Goal: Information Seeking & Learning: Learn about a topic

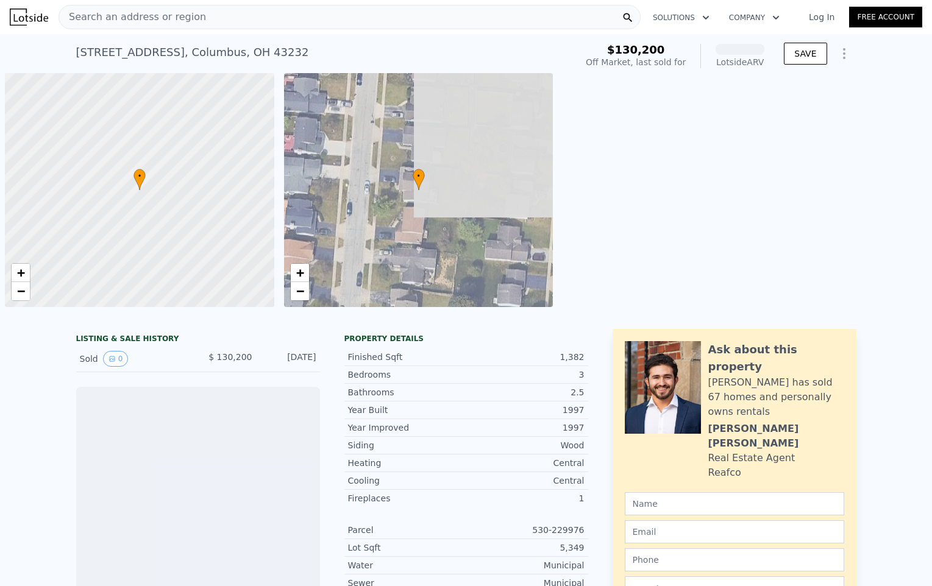
scroll to position [0, 5]
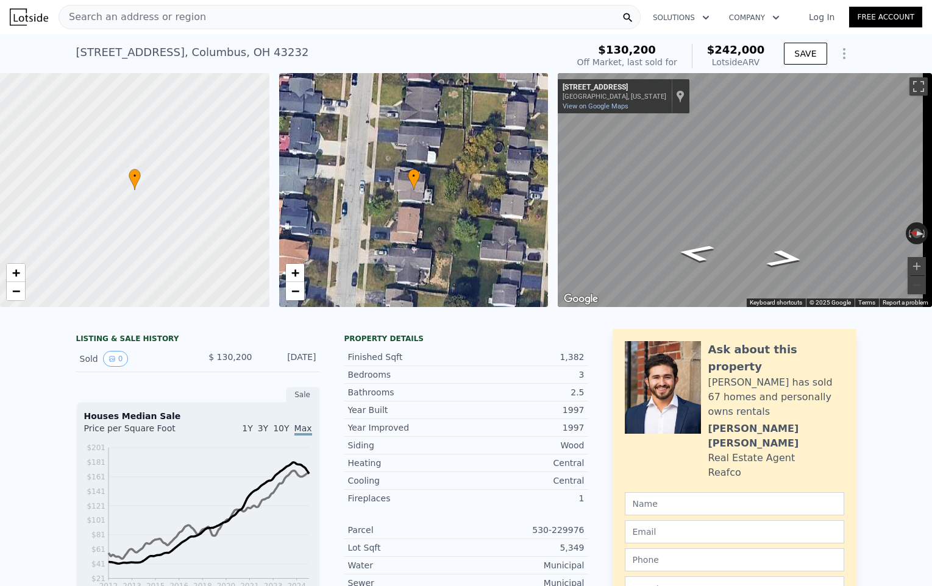
click at [252, 24] on div "Search an address or region" at bounding box center [349, 17] width 582 height 24
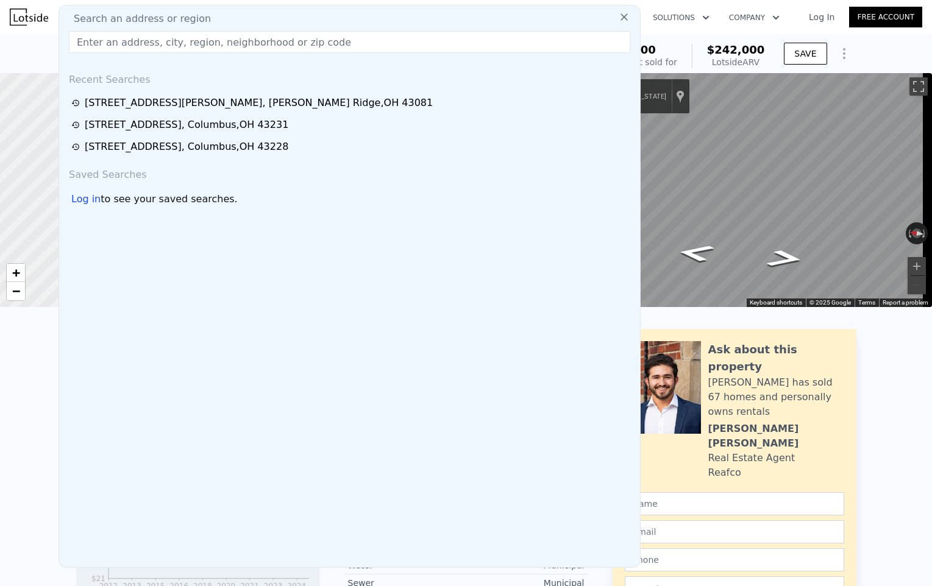
click at [252, 19] on div "Search an address or region" at bounding box center [349, 19] width 571 height 15
click at [238, 28] on div "Search an address or region Recent Searches 3457 Dahlgreen Dr , Huber Ridge , O…" at bounding box center [349, 286] width 582 height 563
click at [237, 43] on input "text" at bounding box center [349, 42] width 561 height 22
paste input "2956 Renfro Rd, Columbus, OH 43232"
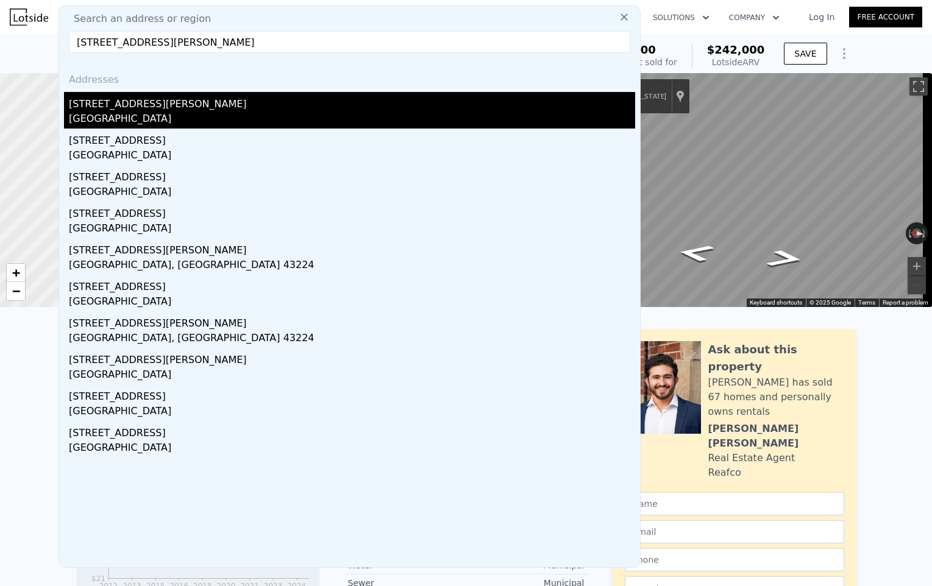
type input "2956 Renfro Rd, Columbus, OH"
click at [171, 122] on div "Blacklick Estates, OH 43232" at bounding box center [352, 119] width 566 height 17
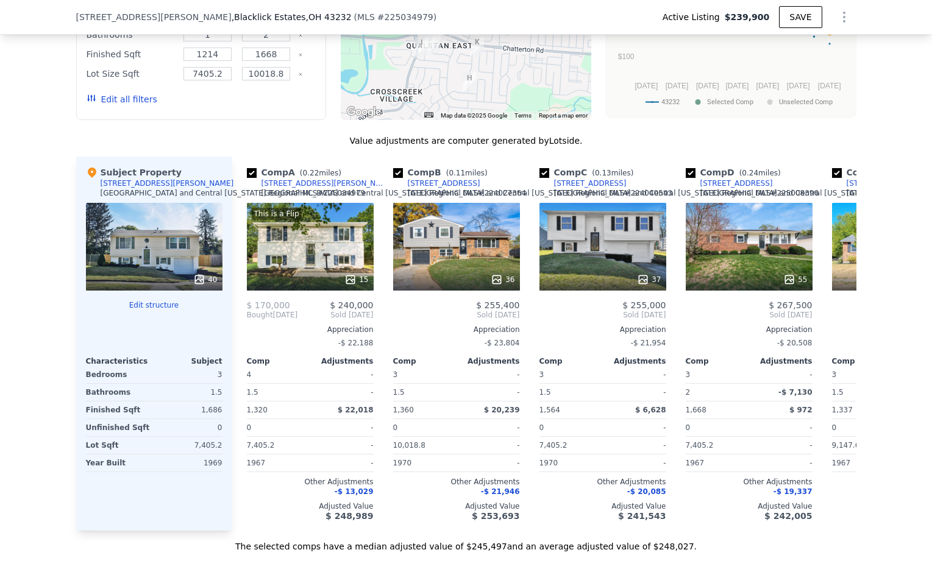
scroll to position [922, 0]
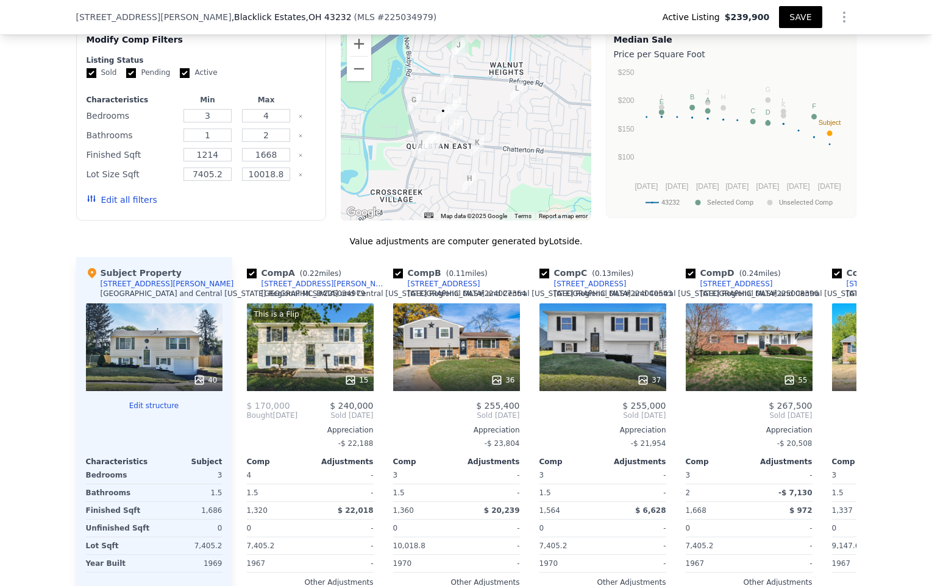
type input "$ 248,000"
type input "-$ 20,026"
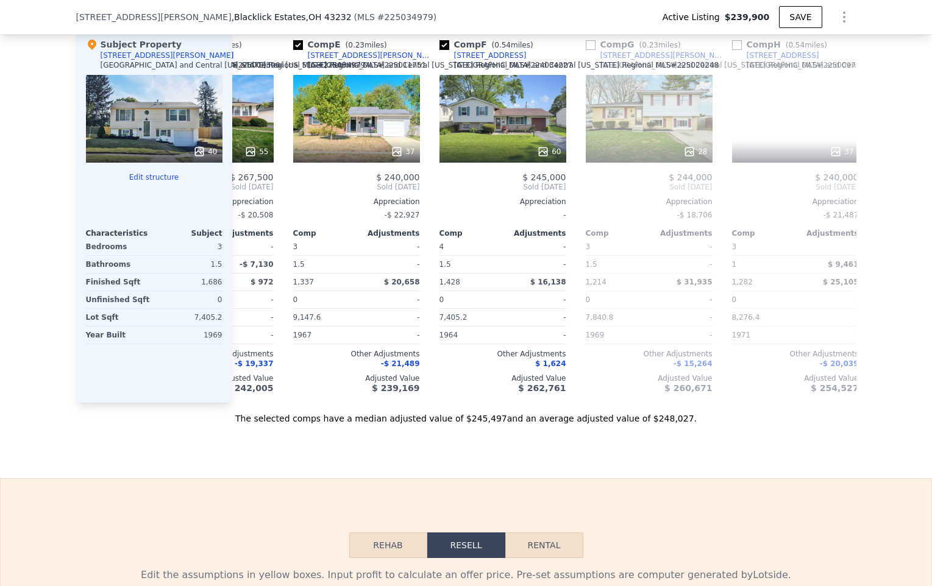
scroll to position [0, 0]
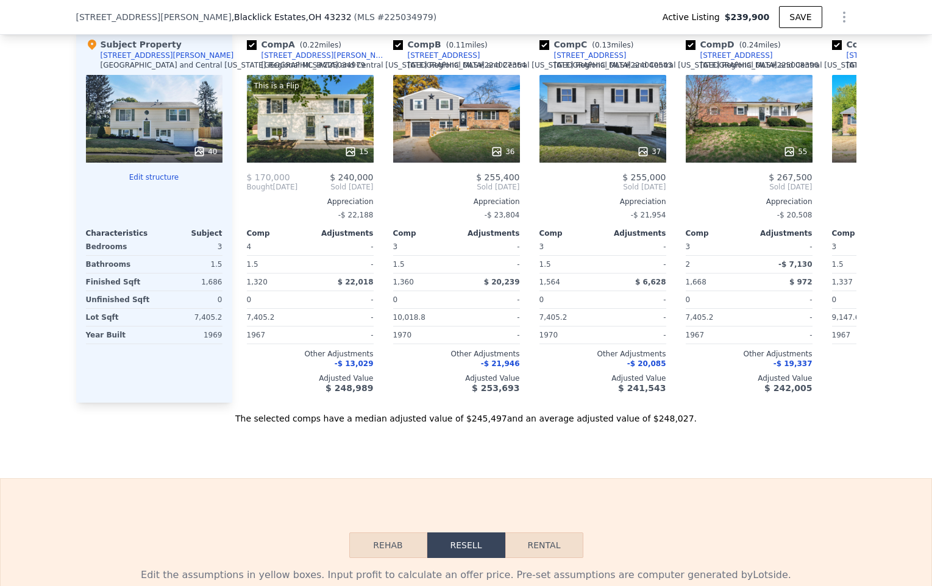
type input "3"
type input "1096"
type input "1792"
type input "6098.4"
type input "7840.8"
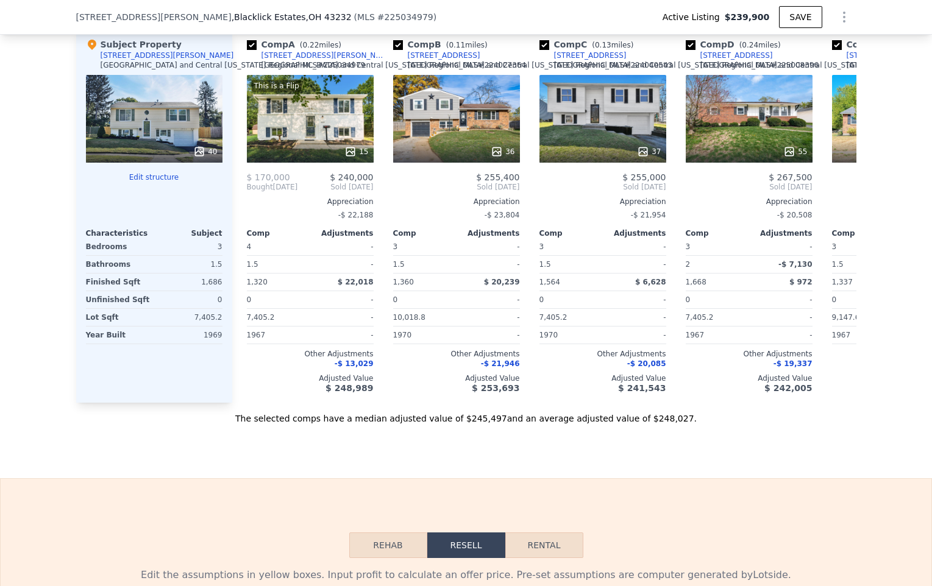
type input "$ 242,000"
type input "$ 89,356"
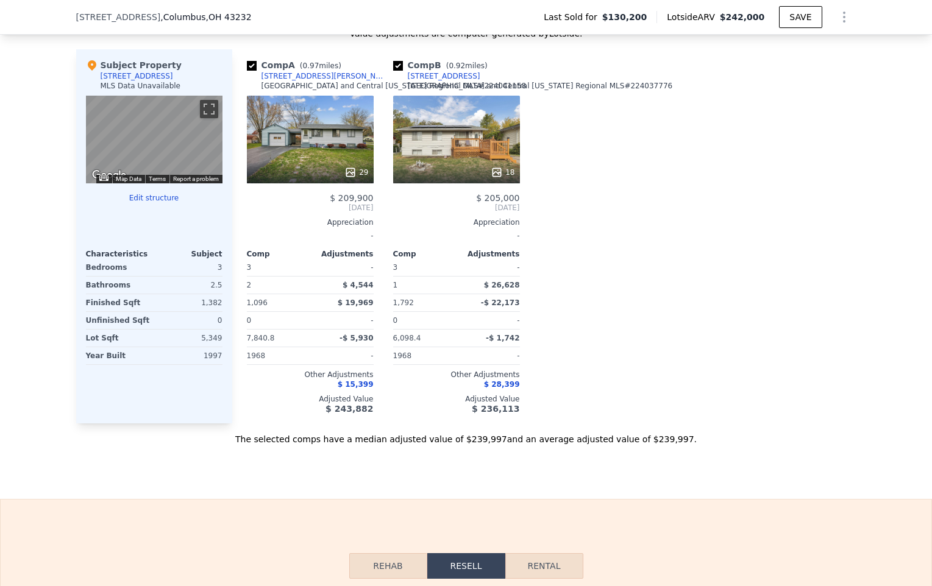
type input "4"
type input "1214"
type input "1668"
type input "7405.2"
type input "10018.8"
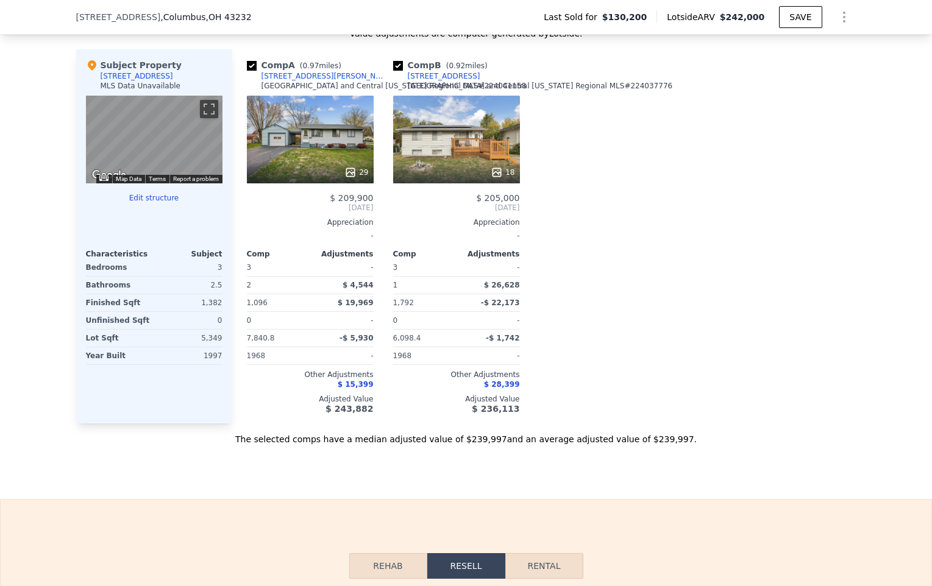
type input "$ 248,000"
type input "-$ 20,026"
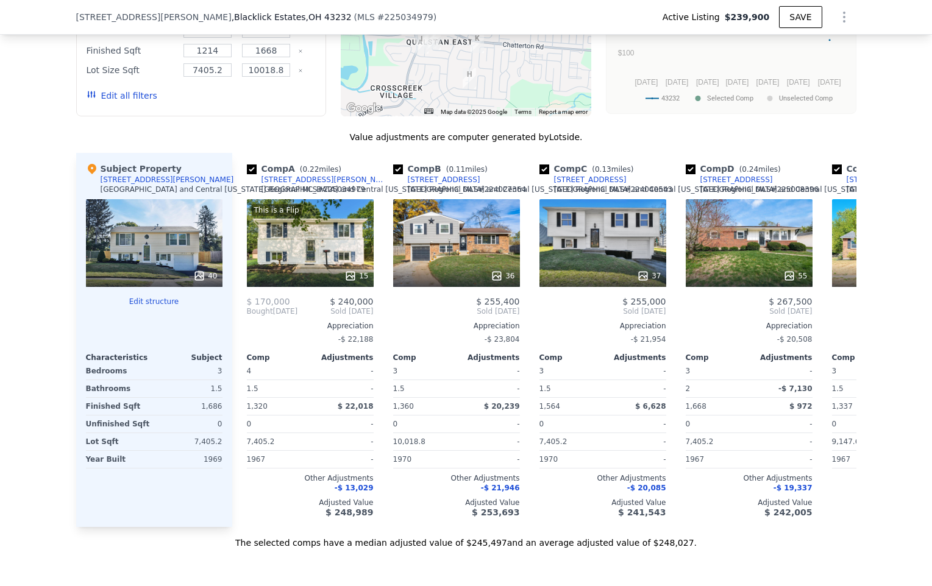
scroll to position [982, 0]
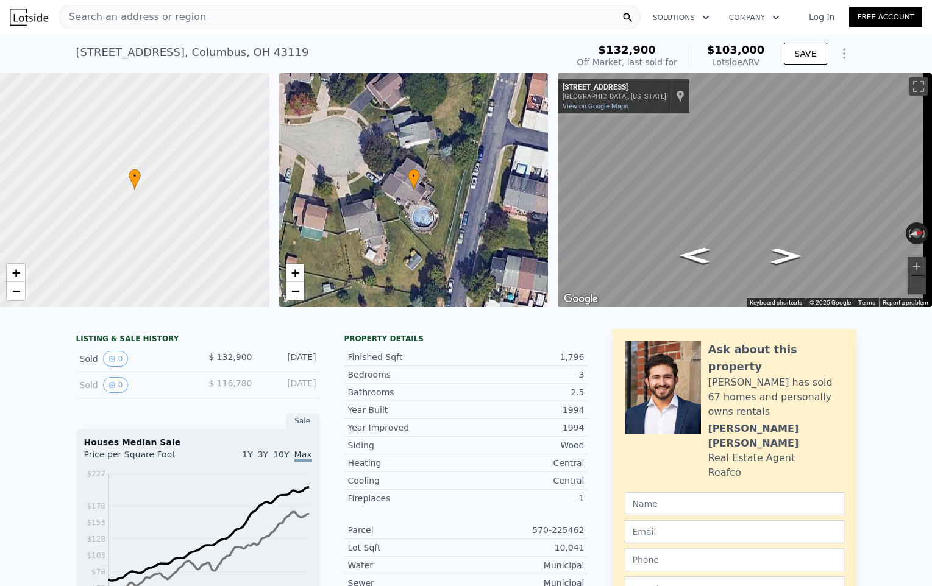
click at [804, 13] on link "Log In" at bounding box center [821, 17] width 55 height 12
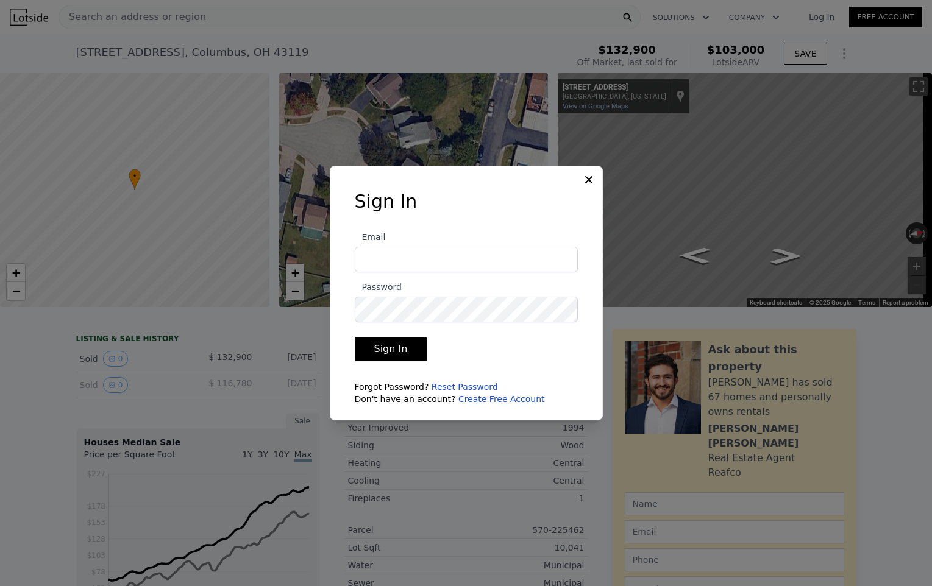
type input "[EMAIL_ADDRESS][DOMAIN_NAME]"
click at [411, 353] on button "Sign In" at bounding box center [391, 349] width 73 height 24
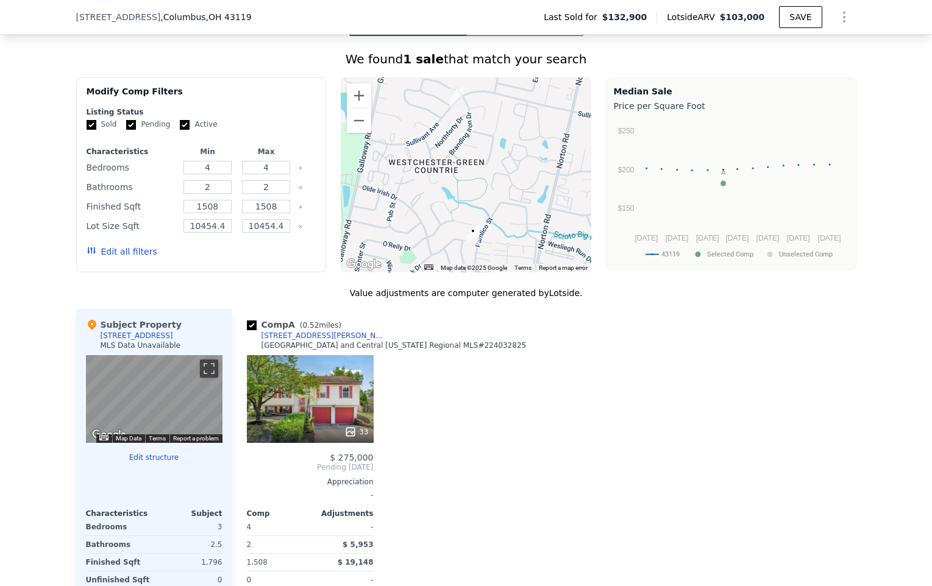
scroll to position [721, 0]
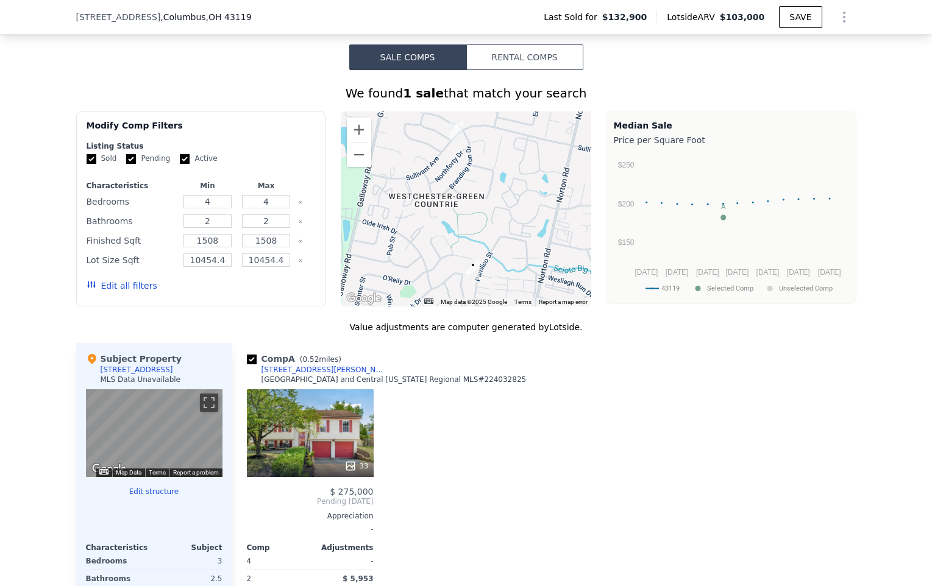
scroll to position [716, 0]
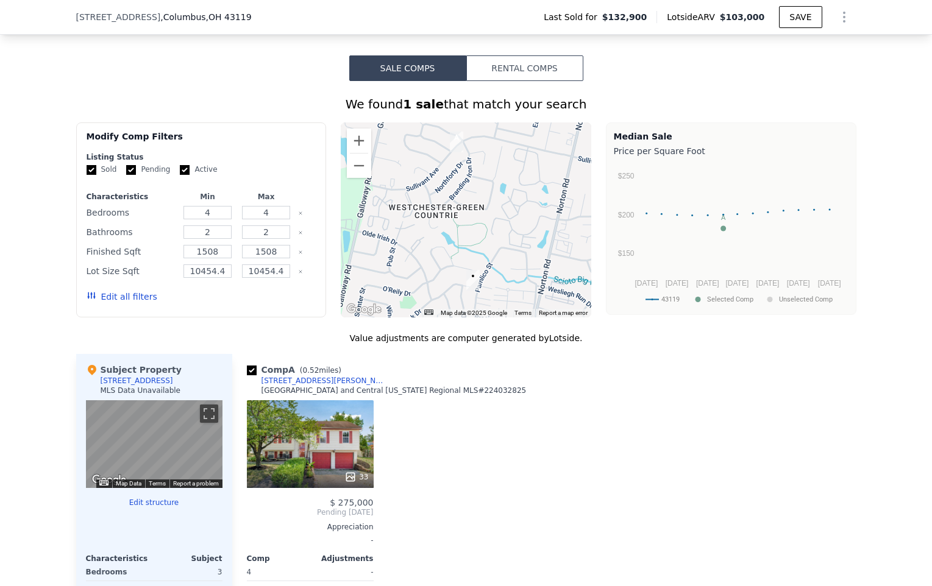
click at [104, 300] on button "Edit all filters" at bounding box center [122, 297] width 71 height 12
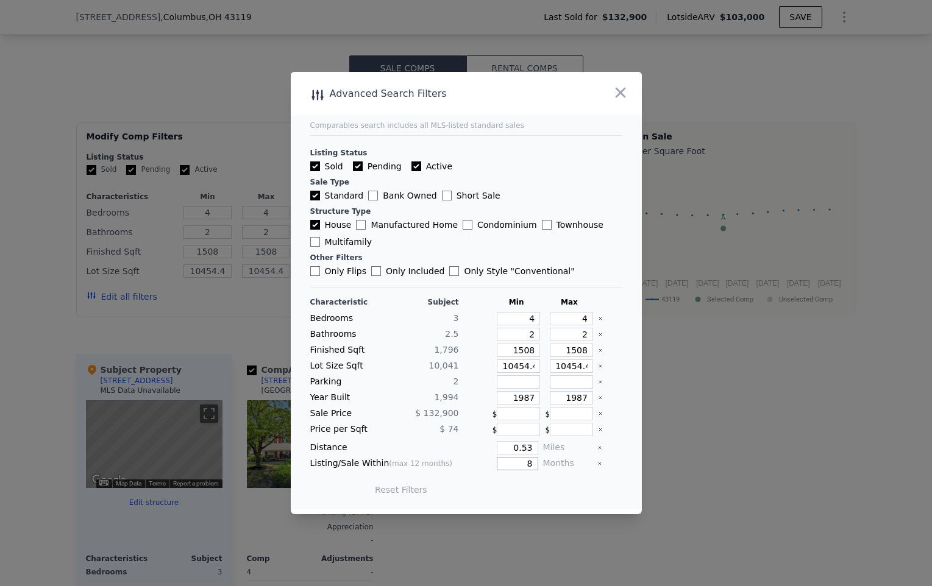
click at [506, 465] on input "8" at bounding box center [517, 463] width 41 height 13
type input "12"
click at [487, 481] on button "Update Search" at bounding box center [533, 489] width 92 height 17
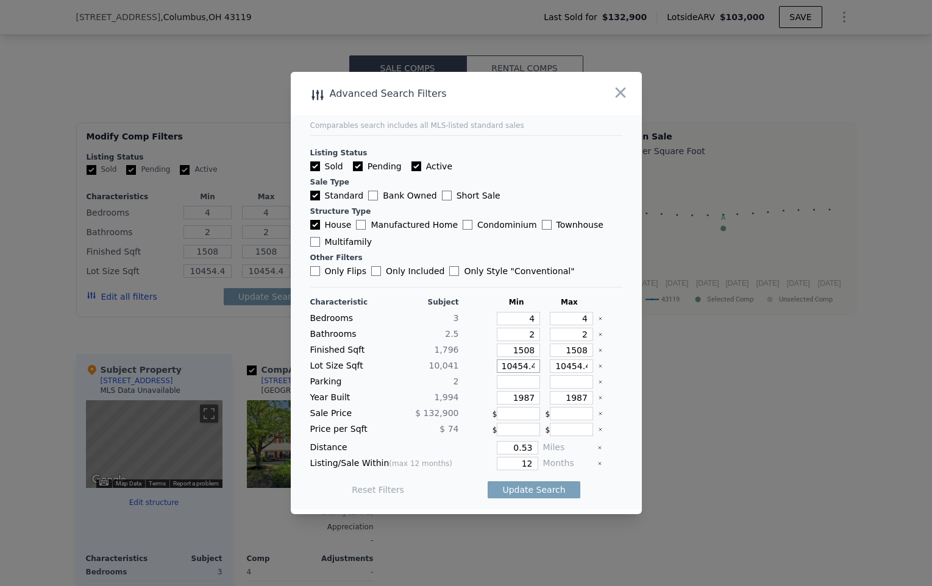
click at [515, 368] on input "10454.4" at bounding box center [518, 365] width 43 height 13
click at [521, 369] on input "10454.4" at bounding box center [518, 365] width 43 height 13
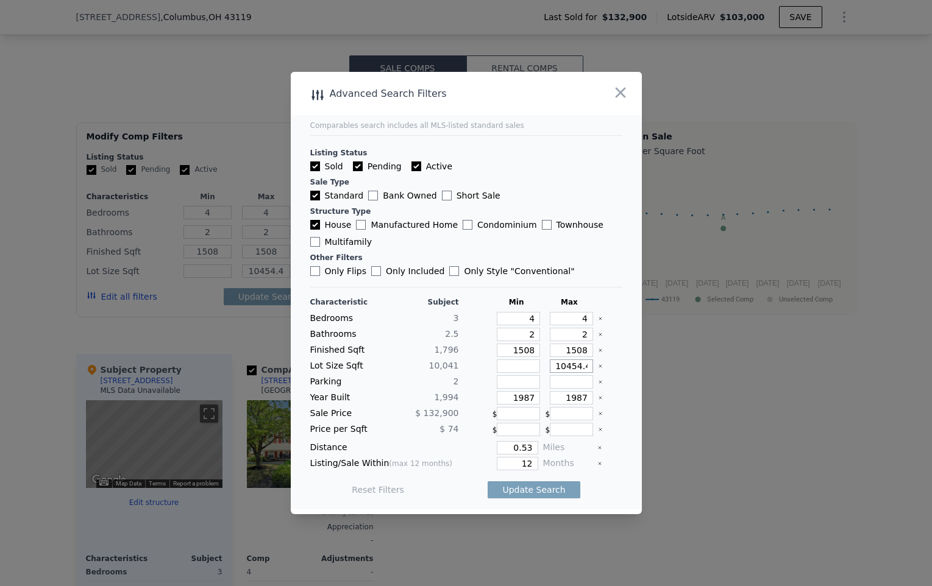
click at [571, 369] on input "10454.4" at bounding box center [571, 365] width 43 height 13
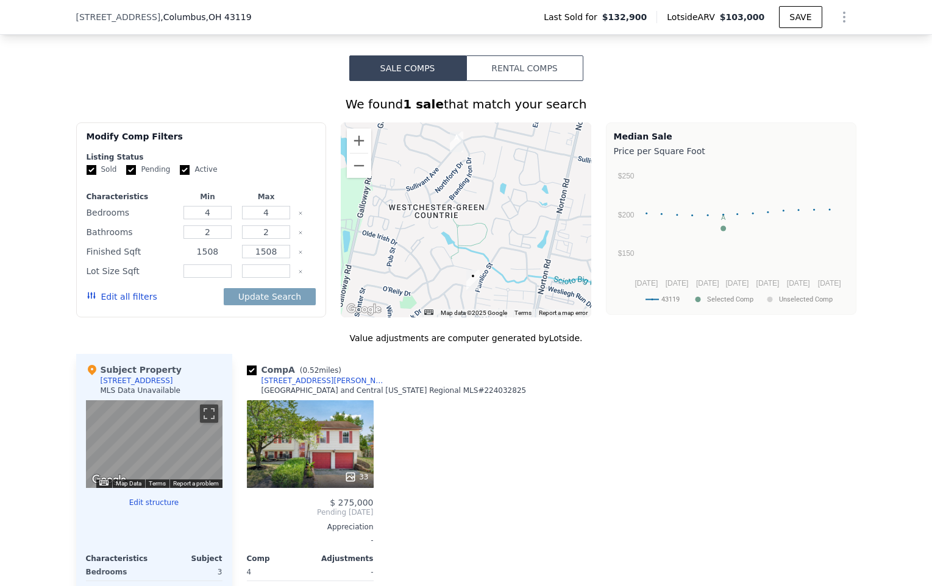
click at [207, 258] on input "1508" at bounding box center [207, 251] width 48 height 13
click at [275, 256] on input "1508" at bounding box center [266, 251] width 48 height 13
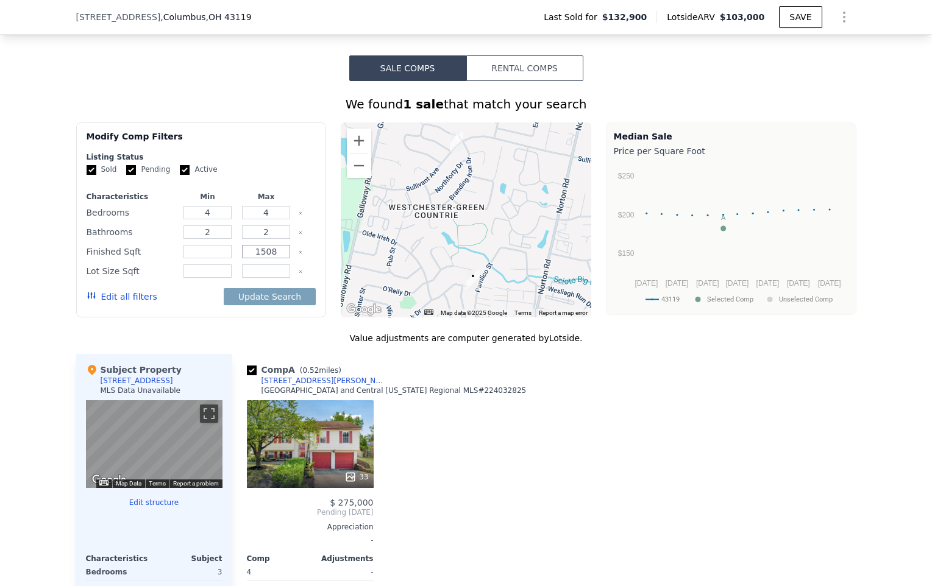
click at [275, 256] on input "1508" at bounding box center [266, 251] width 48 height 13
click at [220, 239] on input "2" at bounding box center [207, 231] width 48 height 13
click at [210, 219] on input "4" at bounding box center [207, 212] width 48 height 13
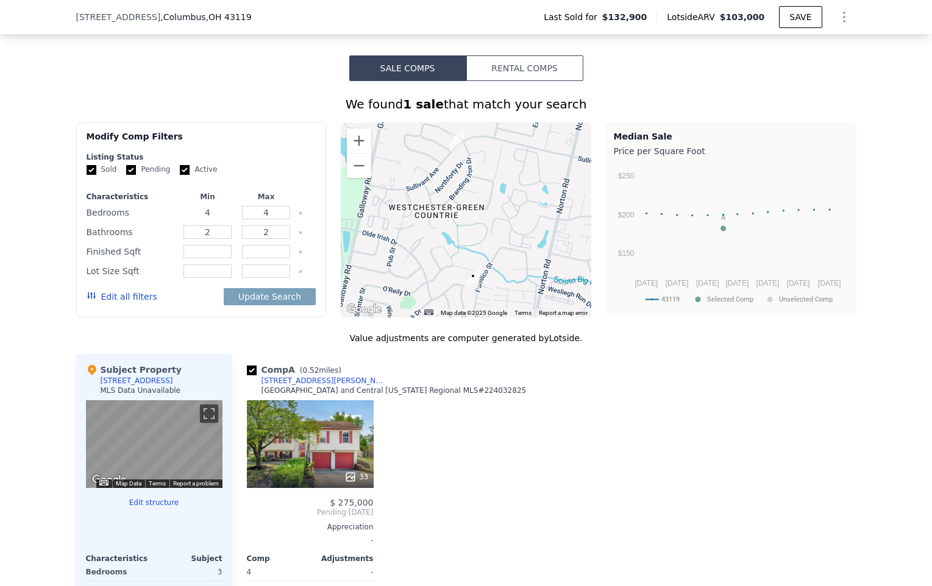
click at [210, 219] on input "4" at bounding box center [207, 212] width 48 height 13
type input "3"
click at [211, 230] on div "Characteristics Min Max Bedrooms 3 4 Bathrooms 2 2 Finished Sqft Lot Size Sqft …" at bounding box center [202, 253] width 230 height 122
click at [211, 236] on input "2" at bounding box center [207, 231] width 48 height 13
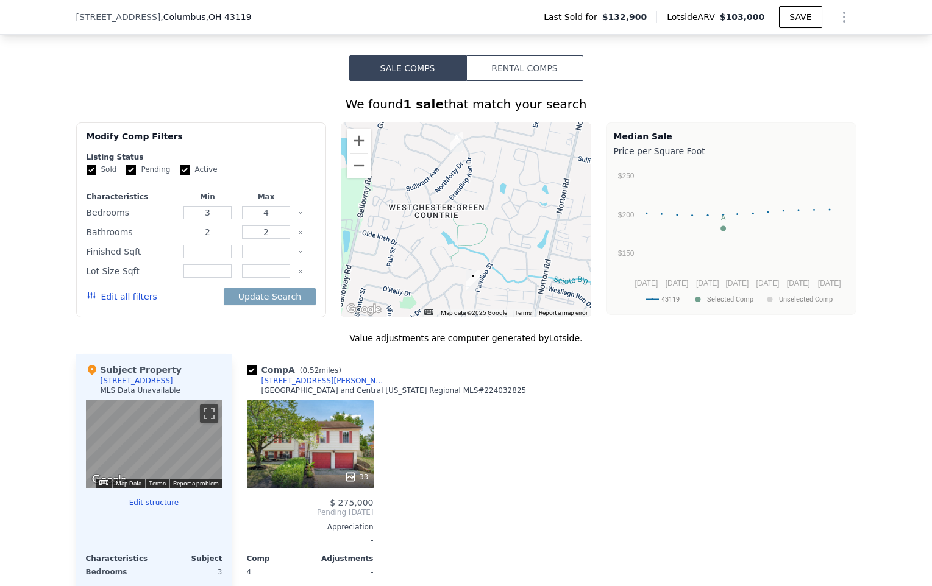
click at [211, 236] on input "2" at bounding box center [207, 231] width 48 height 13
type input "1"
click at [224, 288] on button "Update Search" at bounding box center [270, 296] width 92 height 17
checkbox input "false"
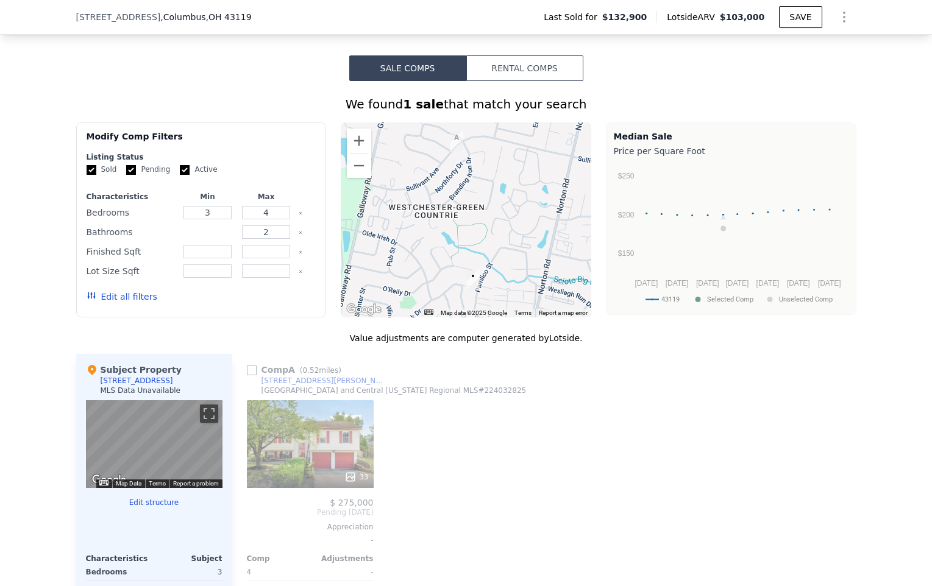
click at [208, 239] on input "number" at bounding box center [207, 231] width 48 height 13
type input "1"
click at [224, 288] on button "Update Search" at bounding box center [270, 296] width 92 height 17
click at [271, 219] on input "4" at bounding box center [266, 212] width 48 height 13
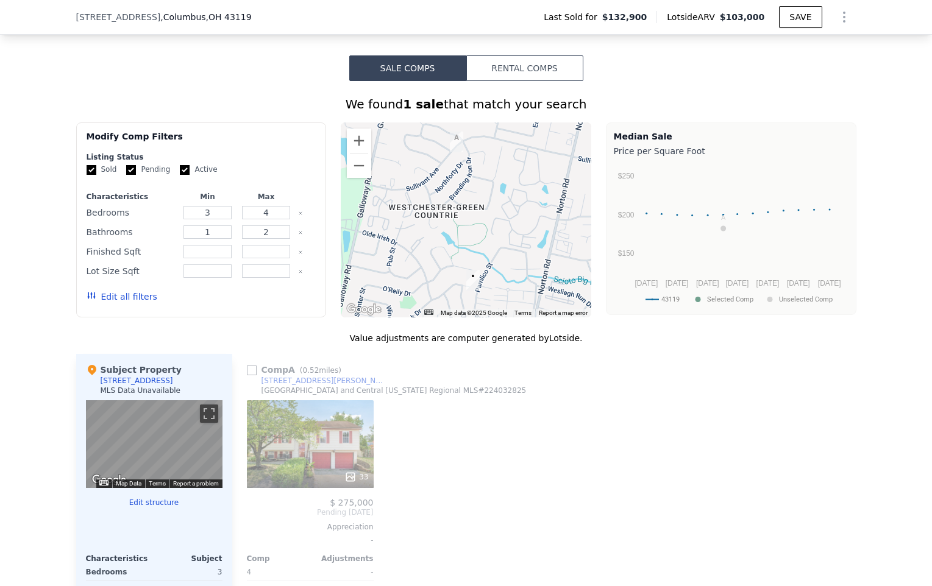
click at [130, 311] on div "Edit all filters" at bounding box center [122, 297] width 71 height 34
click at [130, 303] on button "Edit all filters" at bounding box center [122, 297] width 71 height 12
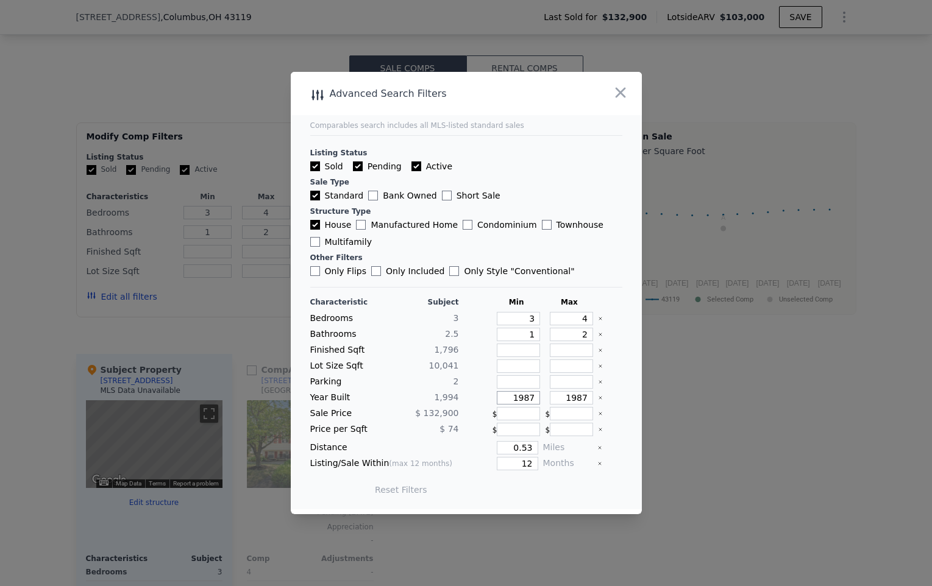
click at [523, 401] on input "1987" at bounding box center [518, 397] width 43 height 13
click at [553, 397] on input "1987" at bounding box center [571, 397] width 43 height 13
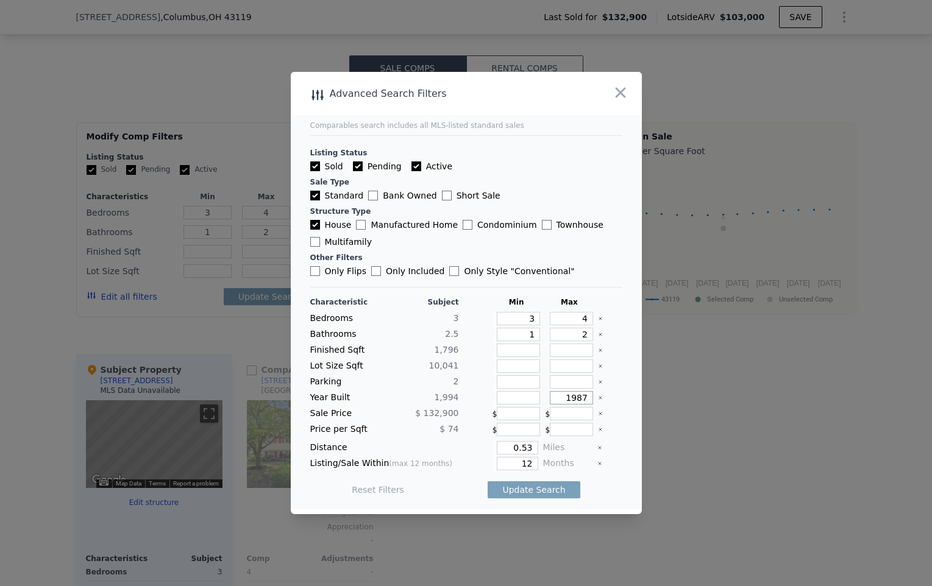
click at [553, 397] on input "1987" at bounding box center [571, 397] width 43 height 13
click at [519, 447] on input "0.53" at bounding box center [517, 447] width 41 height 13
click at [532, 487] on button "Update Search" at bounding box center [533, 489] width 92 height 17
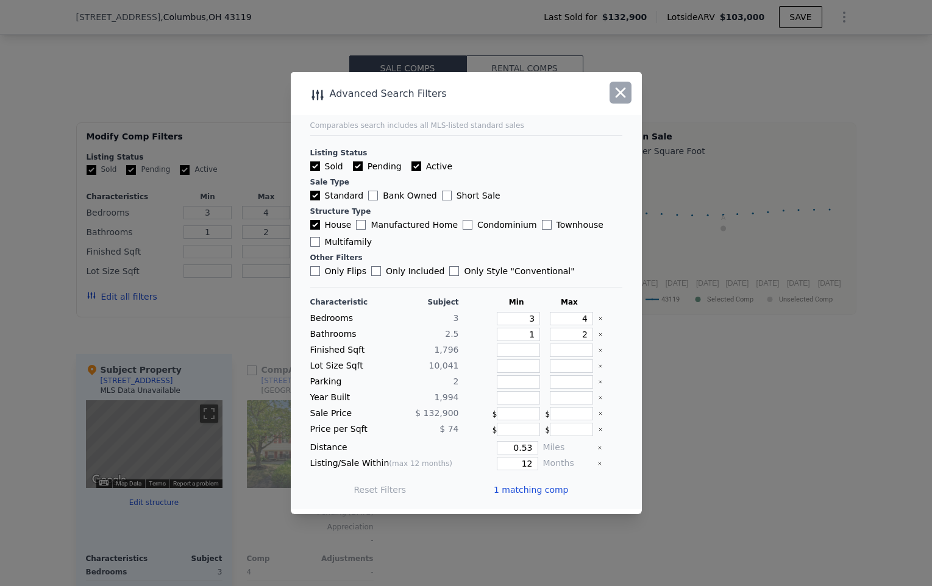
click at [615, 84] on icon "button" at bounding box center [620, 92] width 17 height 17
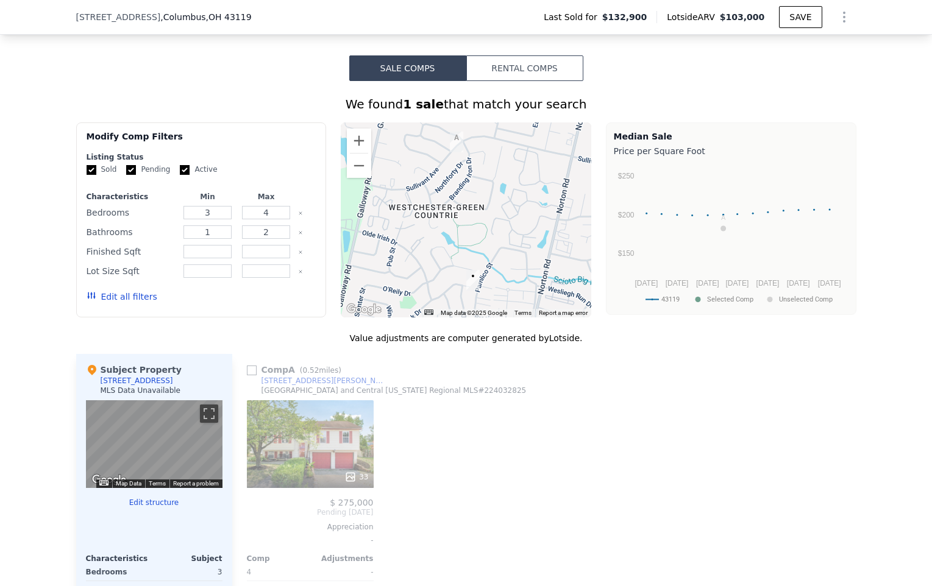
click at [127, 303] on button "Edit all filters" at bounding box center [122, 297] width 71 height 12
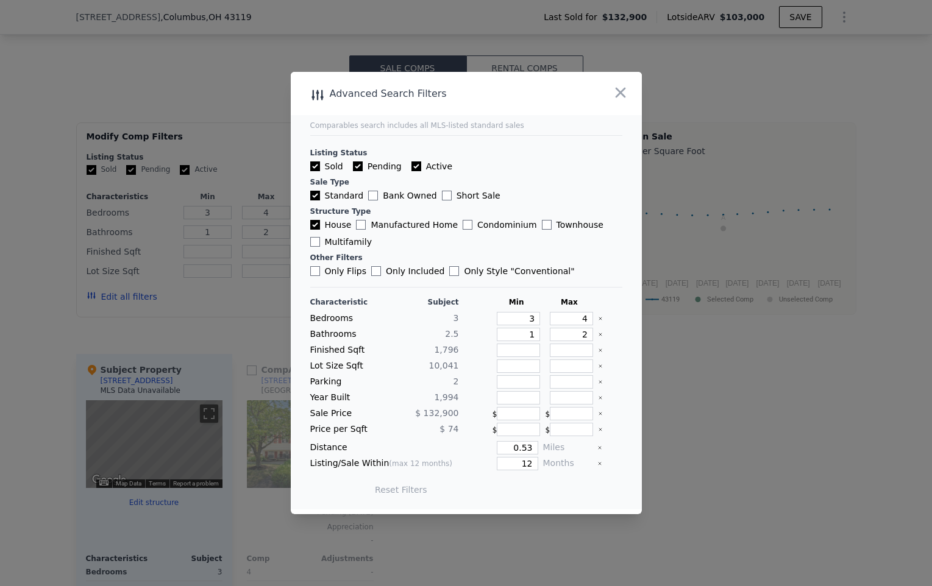
click at [597, 445] on div at bounding box center [609, 447] width 25 height 13
click at [597, 449] on div at bounding box center [609, 447] width 25 height 13
click at [597, 449] on icon "Clear" at bounding box center [599, 447] width 5 height 5
click at [528, 486] on button "Update Search" at bounding box center [533, 489] width 92 height 17
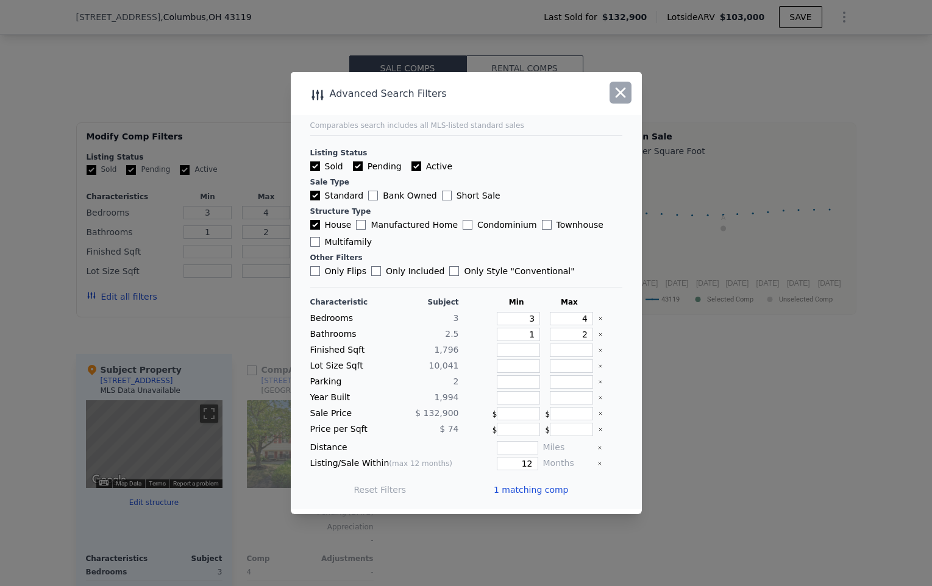
click at [623, 91] on icon "button" at bounding box center [620, 93] width 10 height 10
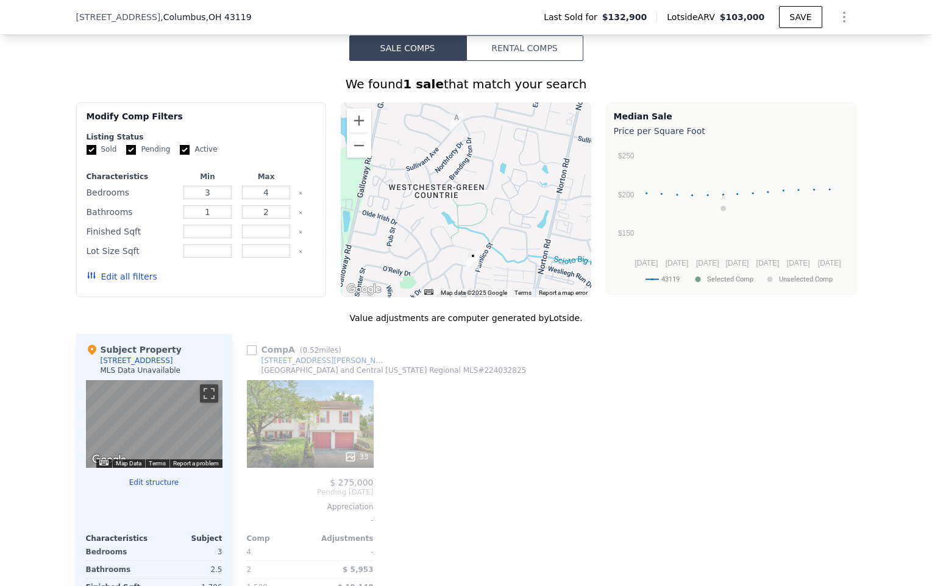
scroll to position [733, 0]
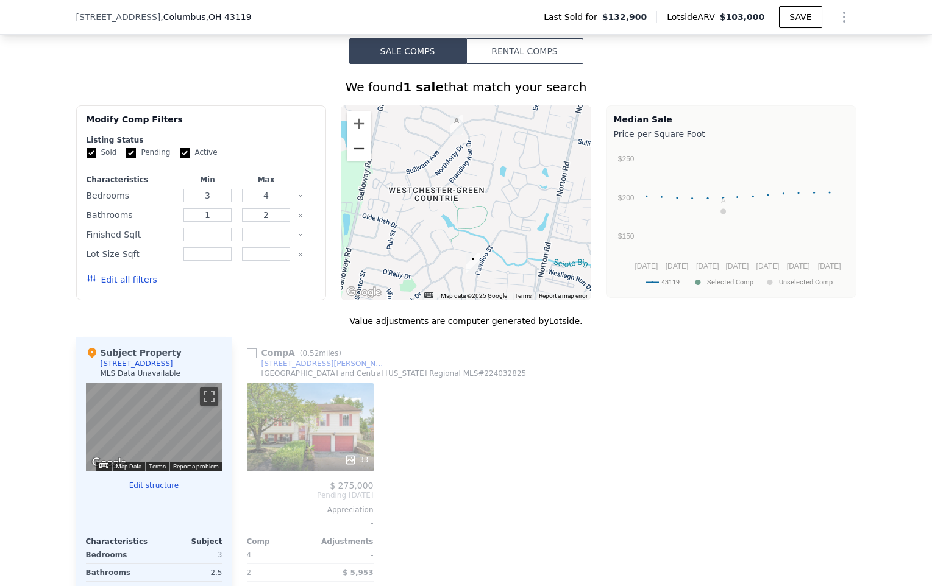
click at [349, 155] on button "Zoom out" at bounding box center [359, 148] width 24 height 24
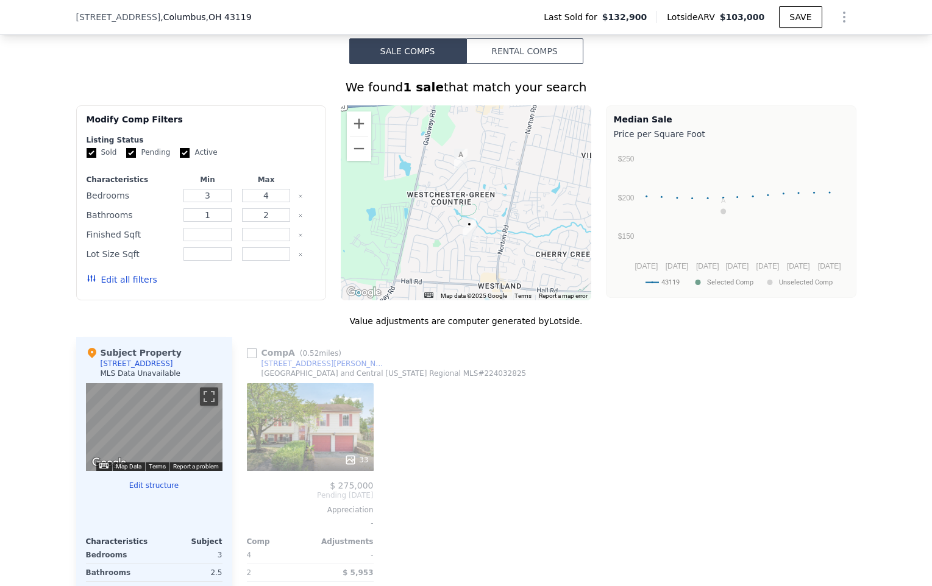
click at [136, 283] on button "Edit all filters" at bounding box center [122, 280] width 71 height 12
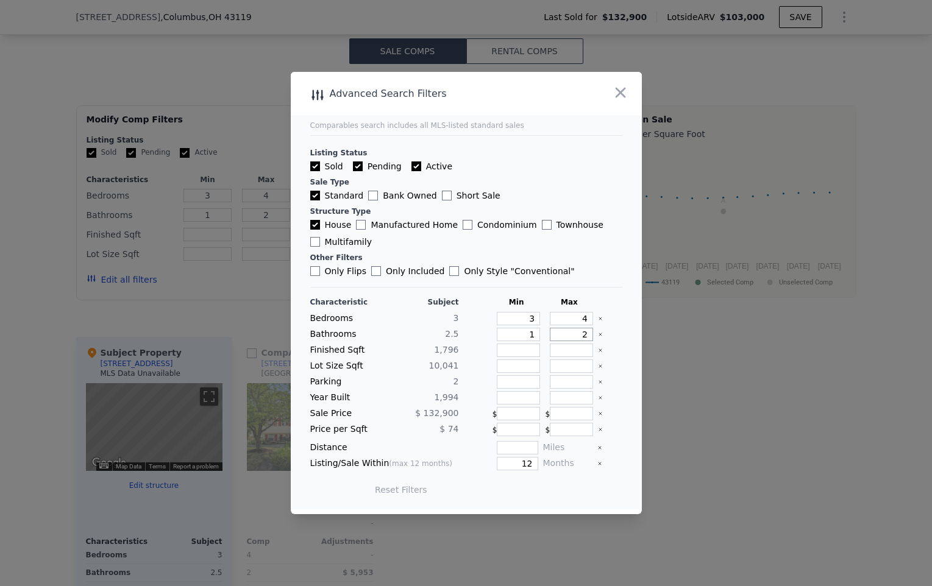
click at [566, 331] on input "2" at bounding box center [571, 334] width 43 height 13
type input "3"
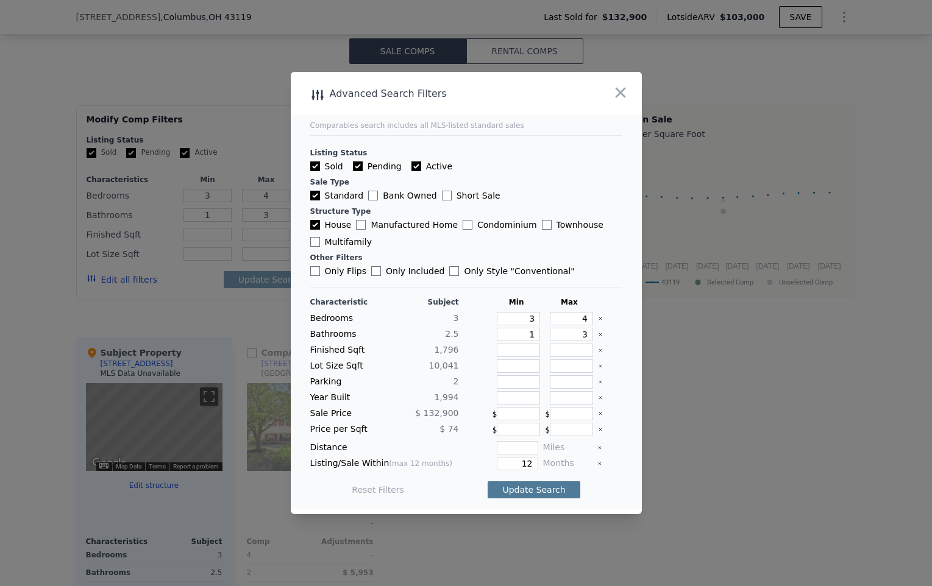
click at [546, 491] on button "Update Search" at bounding box center [533, 489] width 92 height 17
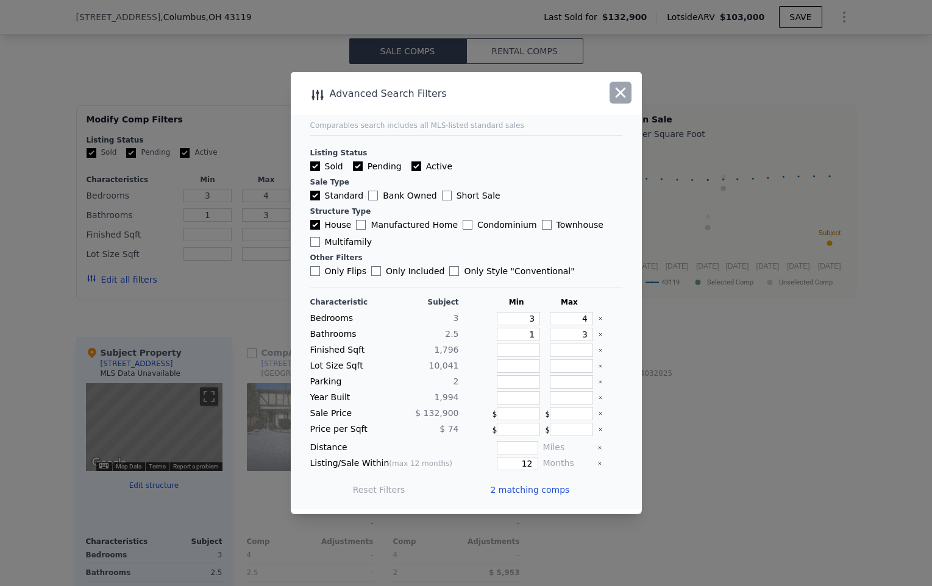
click at [618, 96] on icon "button" at bounding box center [620, 92] width 17 height 17
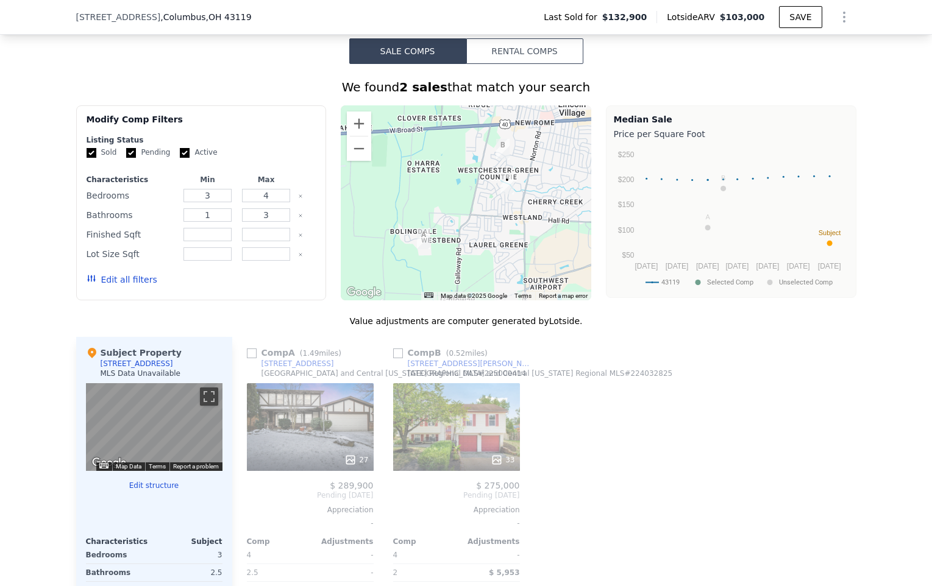
click at [104, 285] on button "Edit all filters" at bounding box center [122, 280] width 71 height 12
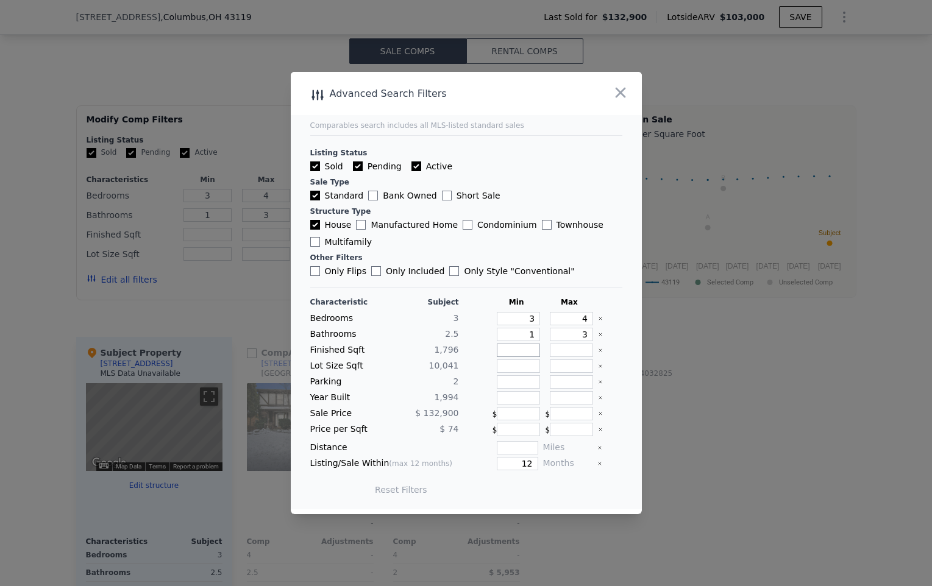
click at [515, 353] on input "number" at bounding box center [518, 350] width 43 height 13
type input "1"
type input "10"
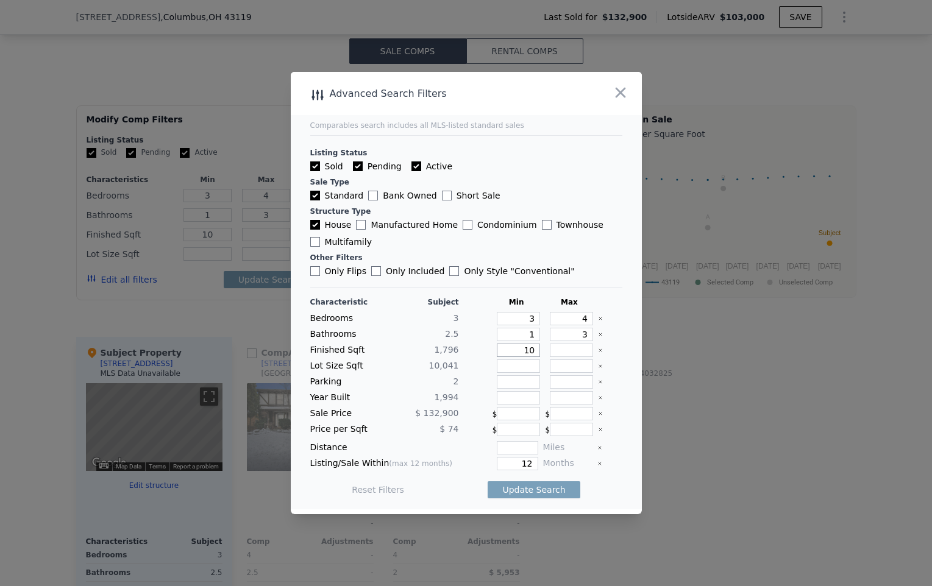
type input "100"
type input "10"
type input "100"
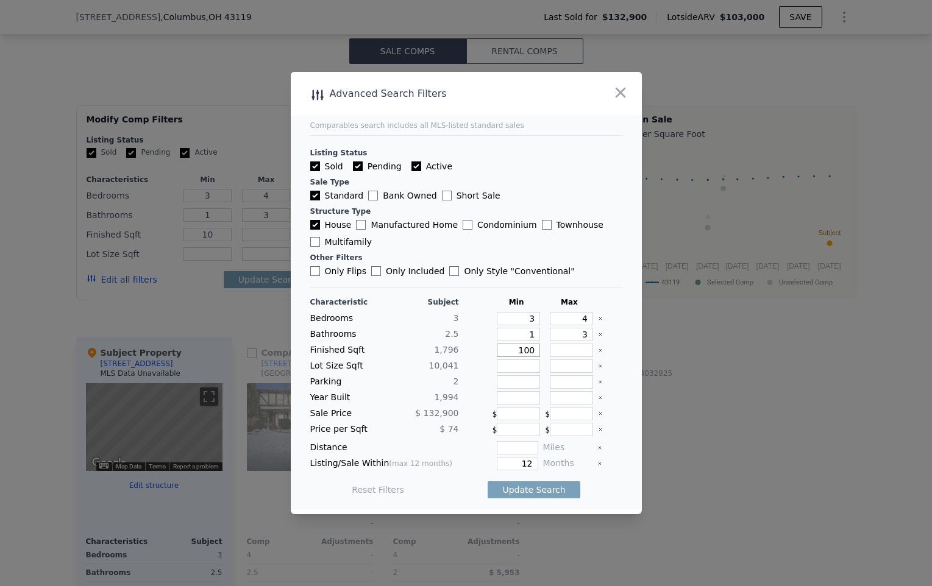
type input "100"
type input "1000"
type input "10"
type input "100"
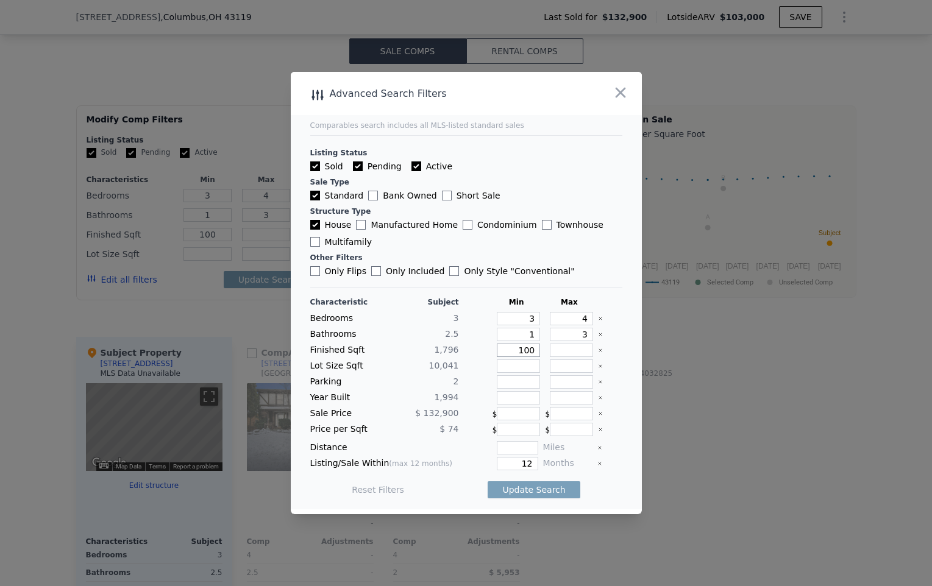
type input "10"
type input "1"
type input "10"
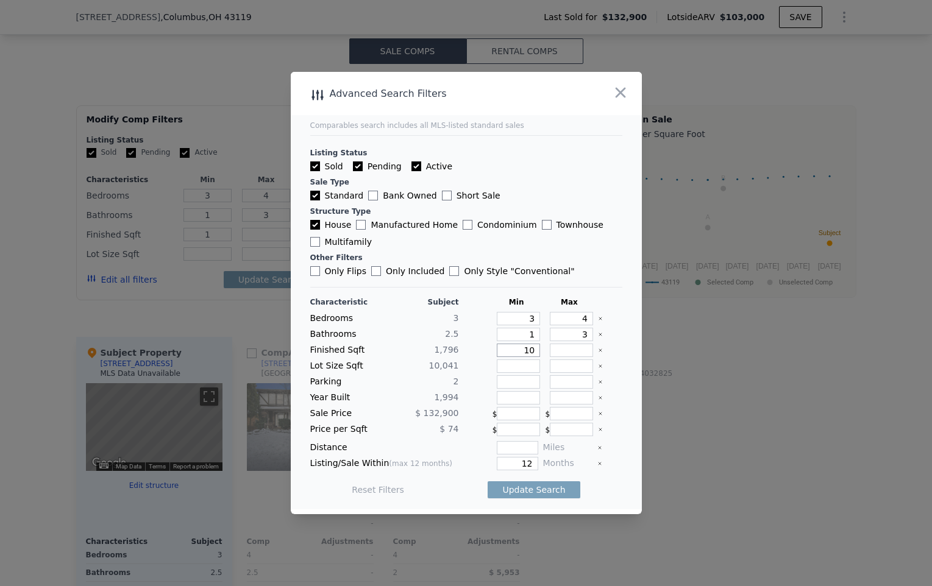
type input "10"
type input "100"
type input "10"
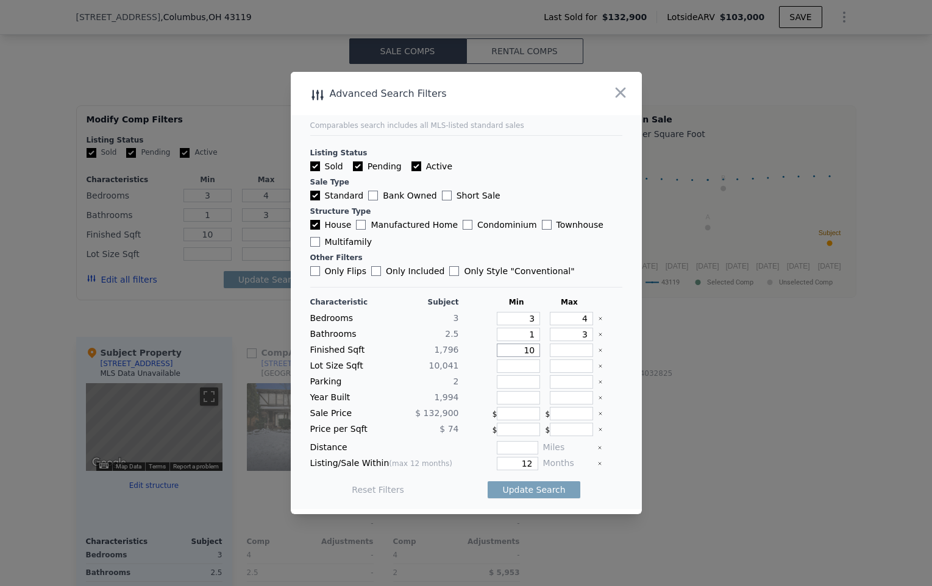
type input "1"
type input "15"
type input "150"
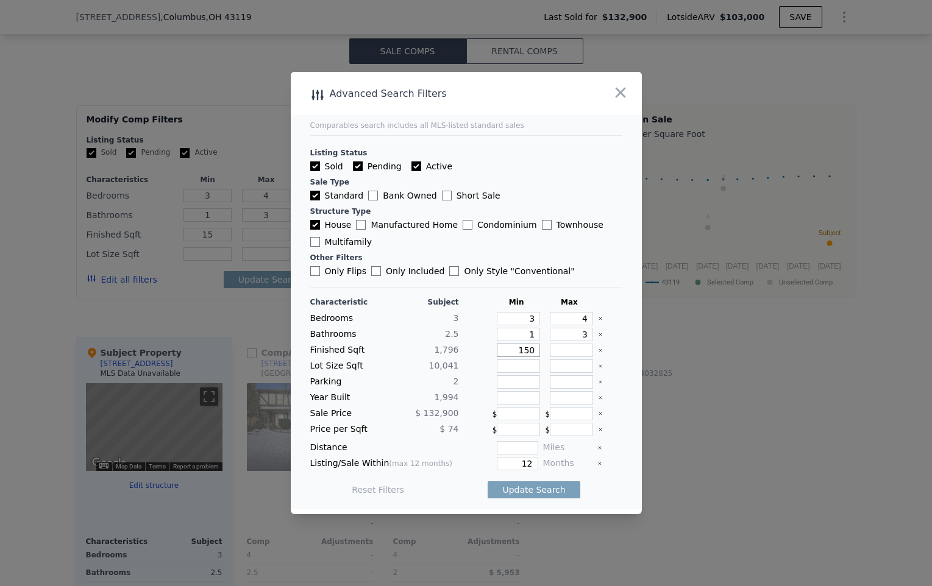
type input "150"
type input "1500"
type input "2"
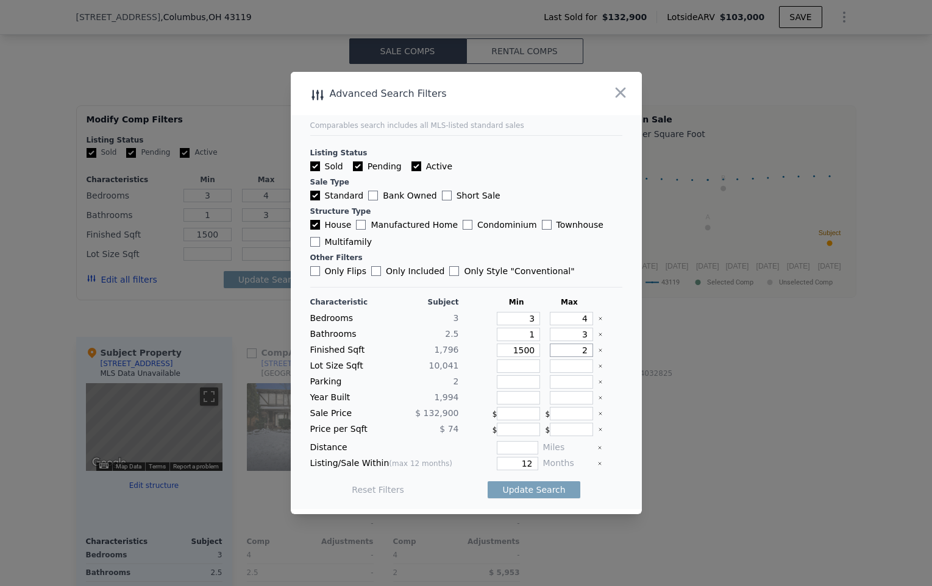
type input "2"
type input "20"
type input "200"
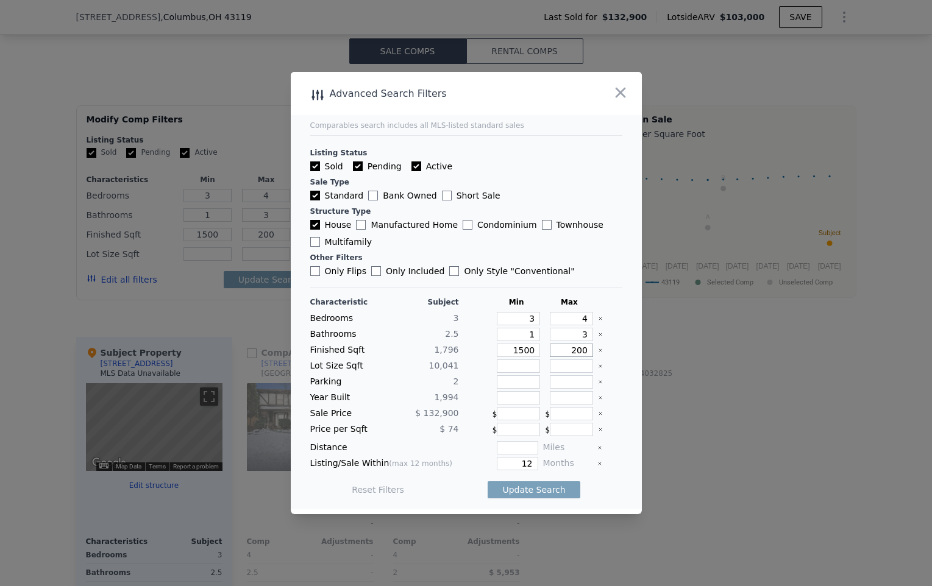
type input "2000"
click at [487, 481] on button "Update Search" at bounding box center [533, 489] width 92 height 17
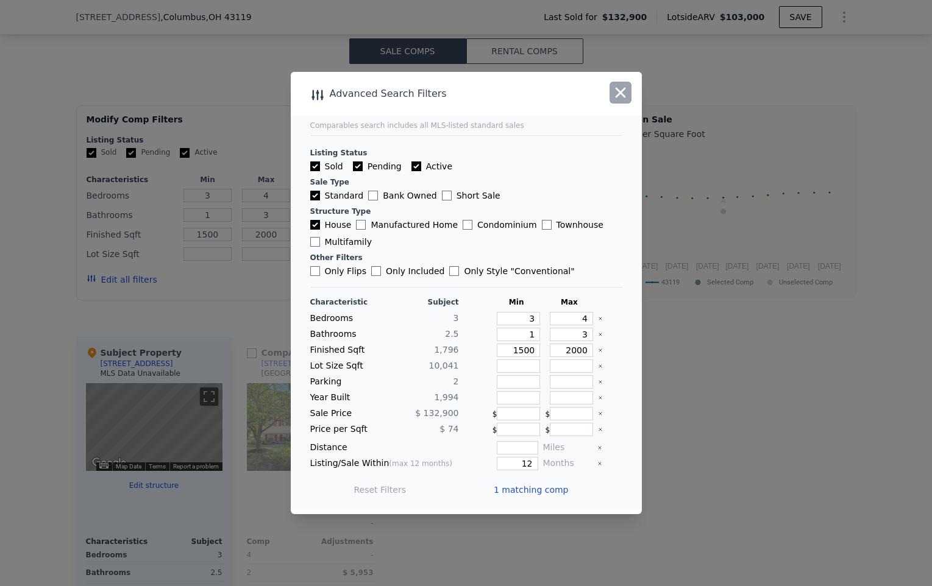
click at [619, 90] on icon "button" at bounding box center [620, 92] width 17 height 17
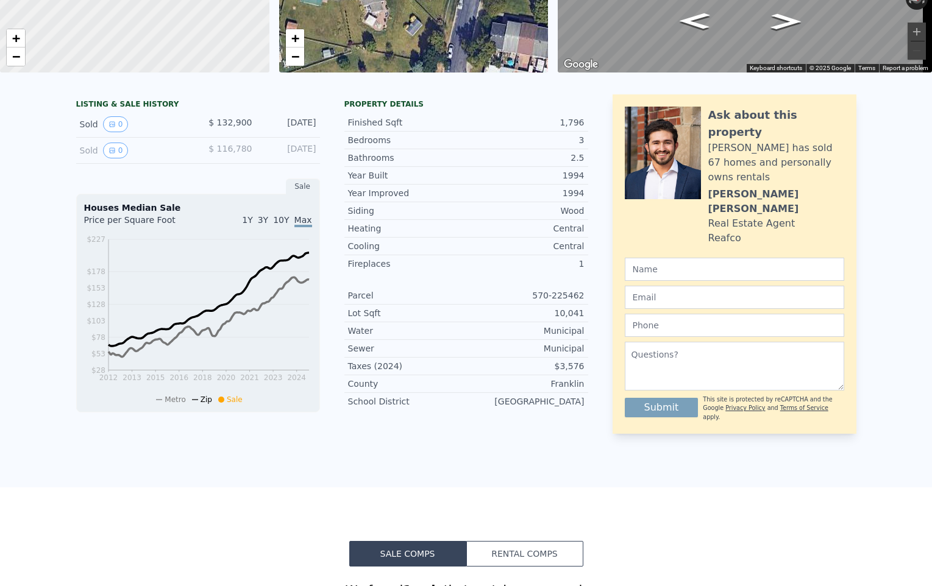
scroll to position [0, 0]
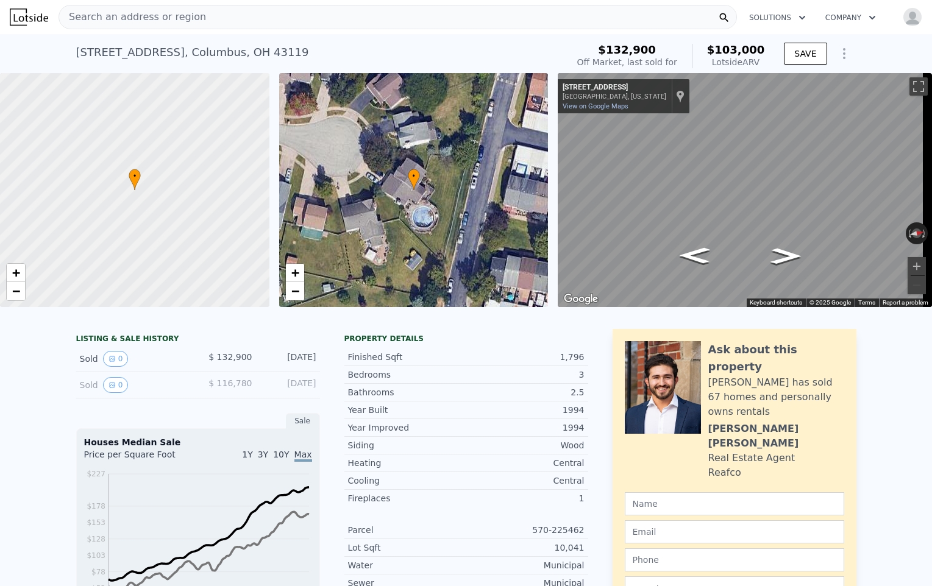
type input "4"
type input "2"
type input "1508"
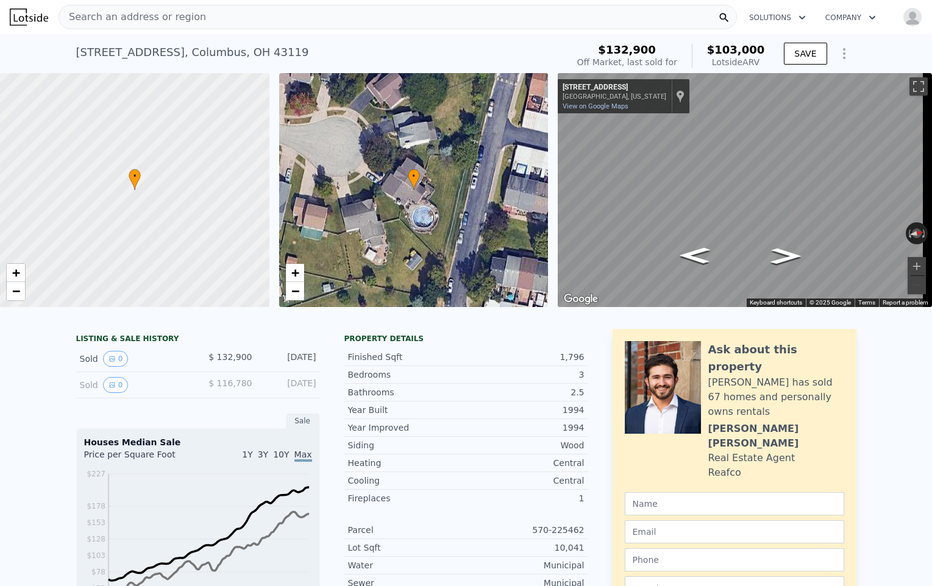
type input "10454.4"
checkbox input "true"
